Goal: Task Accomplishment & Management: Use online tool/utility

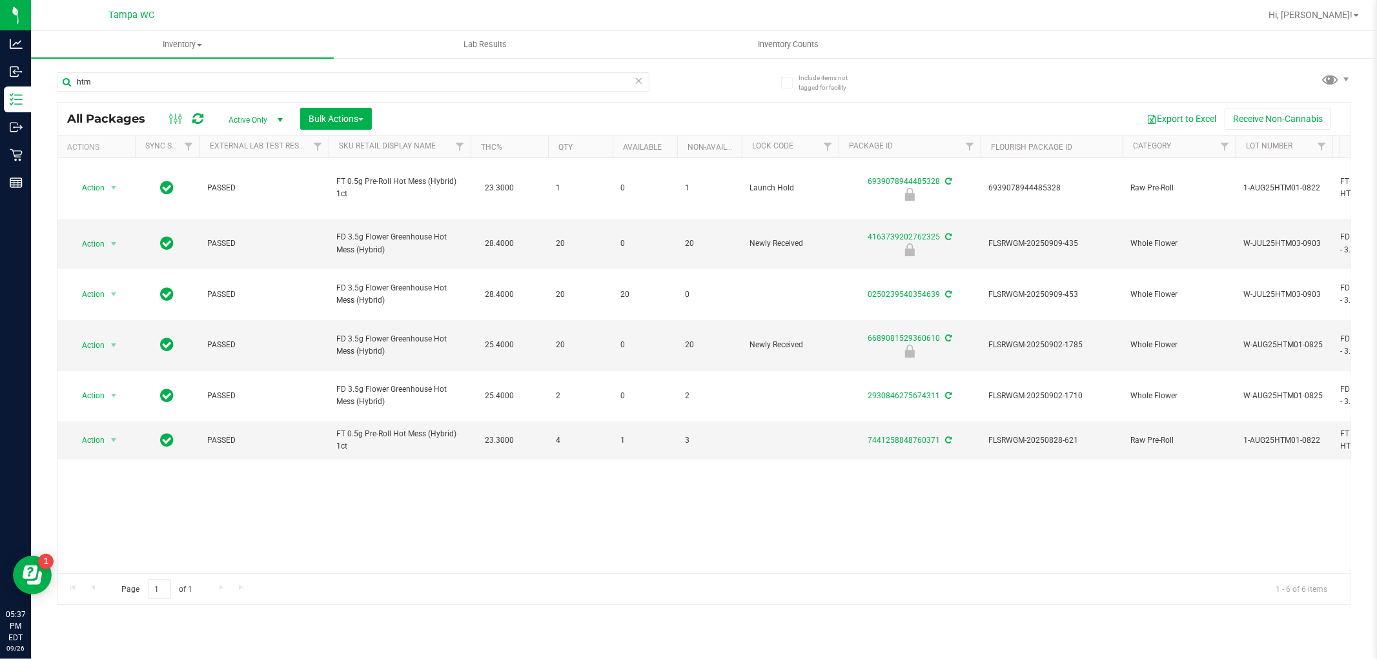
drag, startPoint x: 347, startPoint y: 62, endPoint x: 358, endPoint y: 68, distance: 13.0
click at [350, 63] on div "htm" at bounding box center [381, 81] width 648 height 41
click at [358, 67] on div "htm" at bounding box center [381, 81] width 648 height 41
click at [365, 85] on input "htm" at bounding box center [353, 81] width 593 height 19
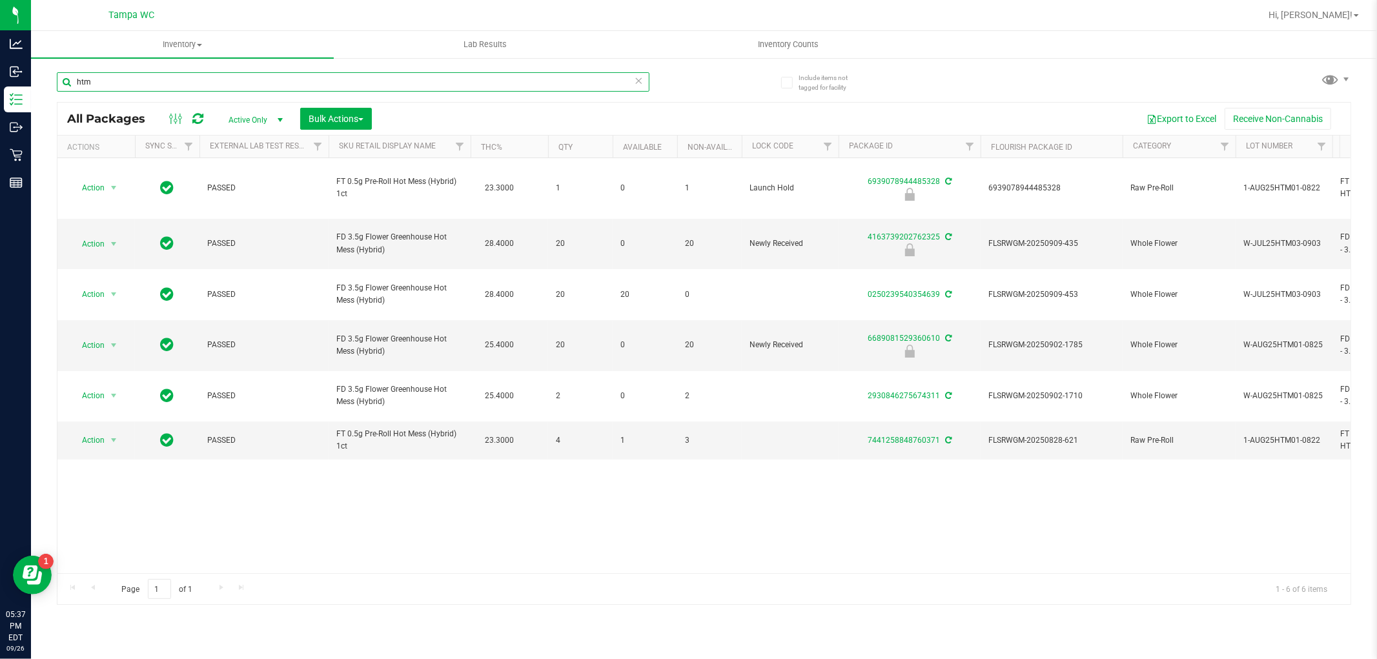
drag, startPoint x: 365, startPoint y: 85, endPoint x: 358, endPoint y: 91, distance: 9.6
click at [358, 89] on input "htm" at bounding box center [353, 81] width 593 height 19
type input "4616"
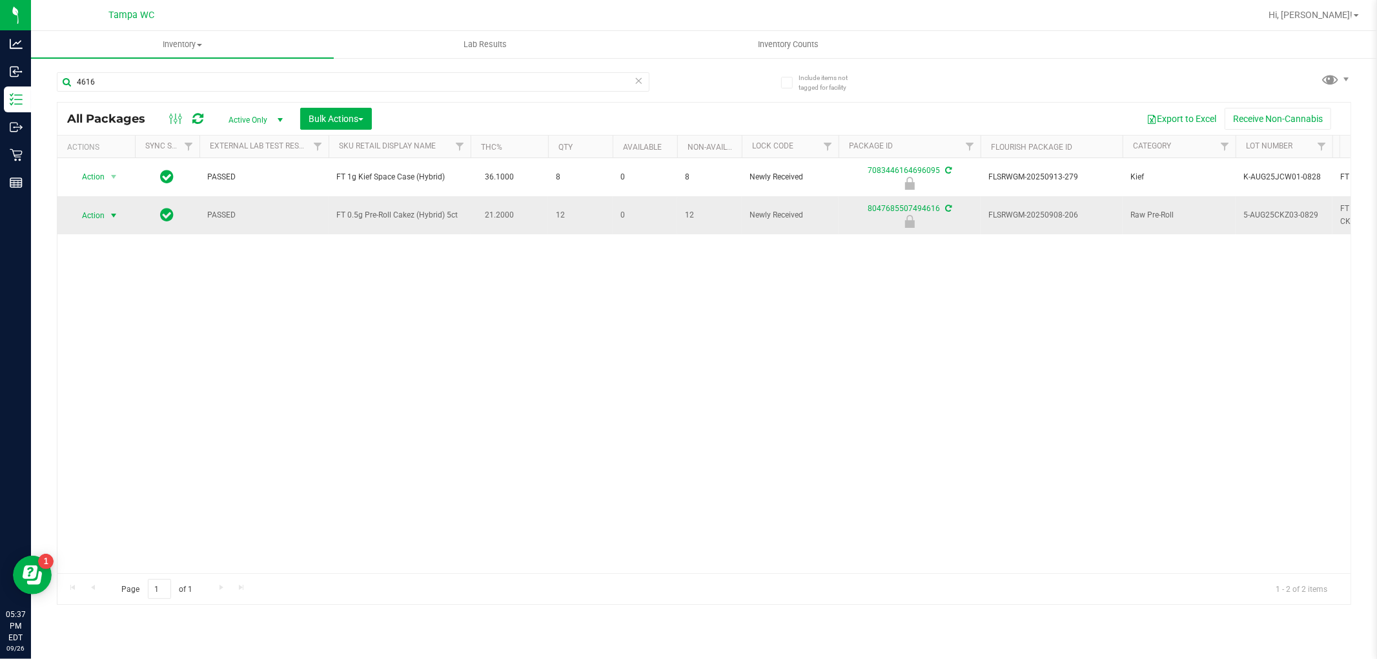
drag, startPoint x: 111, startPoint y: 209, endPoint x: 115, endPoint y: 215, distance: 7.0
click at [112, 212] on span "select" at bounding box center [113, 215] width 10 height 10
click at [128, 373] on li "Unlock package" at bounding box center [112, 369] width 83 height 19
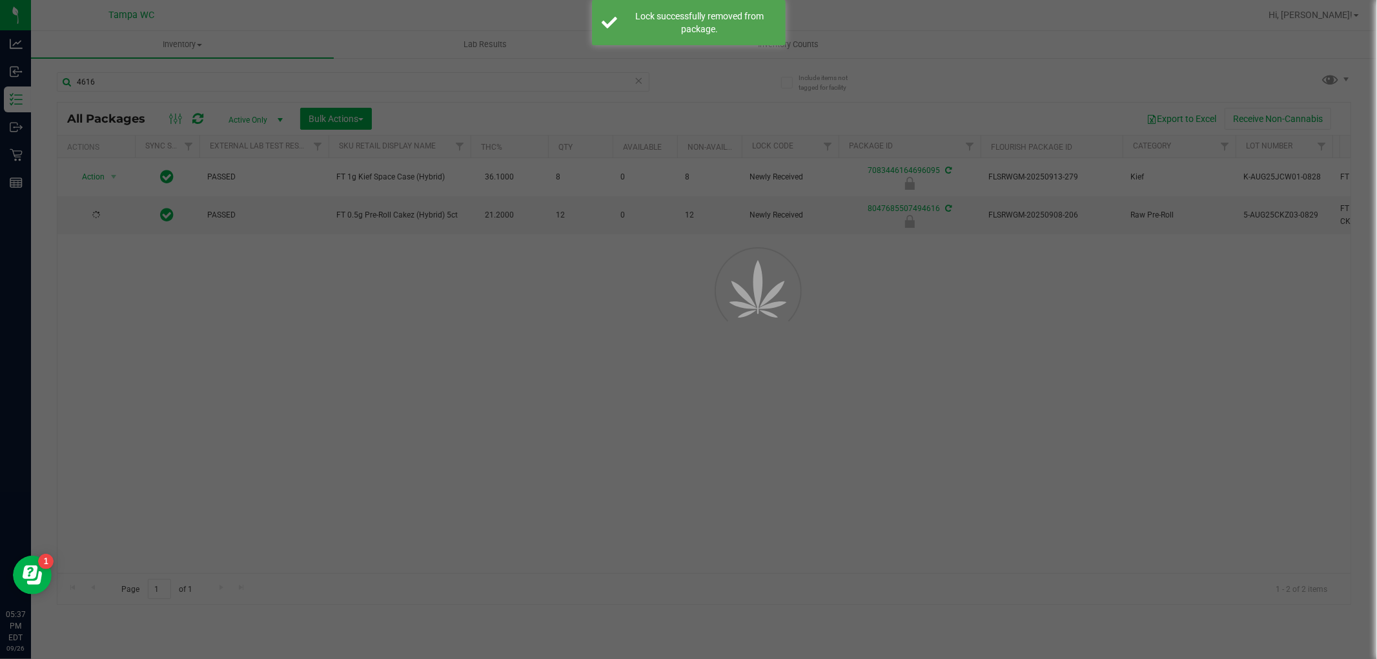
click at [351, 363] on div at bounding box center [688, 329] width 1377 height 659
